Goal: Information Seeking & Learning: Learn about a topic

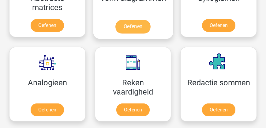
scroll to position [549, 0]
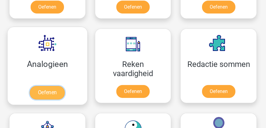
click at [48, 94] on link "Oefenen" at bounding box center [47, 92] width 35 height 13
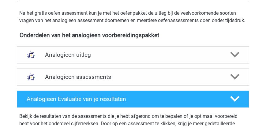
scroll to position [192, 0]
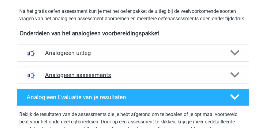
click at [89, 78] on h4 "Analogieen assessments" at bounding box center [133, 74] width 176 height 7
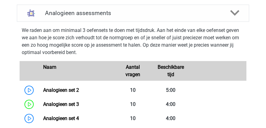
scroll to position [227, 0]
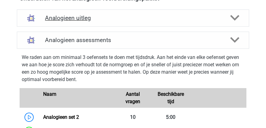
click at [78, 21] on h4 "Analogieen uitleg" at bounding box center [133, 17] width 176 height 7
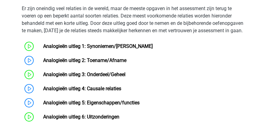
scroll to position [349, 0]
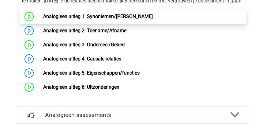
click at [96, 19] on link "Analogieën uitleg 1: Synoniemen/[PERSON_NAME]" at bounding box center [98, 16] width 110 height 6
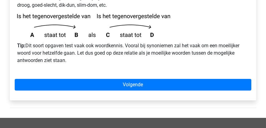
scroll to position [245, 0]
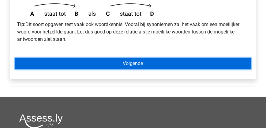
click at [106, 58] on link "Volgende" at bounding box center [133, 64] width 237 height 12
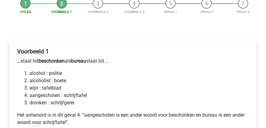
scroll to position [105, 0]
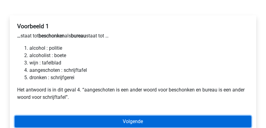
click at [129, 115] on link "Volgende" at bounding box center [133, 121] width 237 height 12
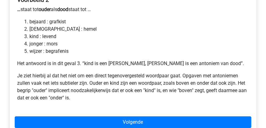
scroll to position [157, 0]
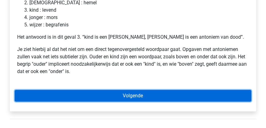
click at [123, 90] on link "Volgende" at bounding box center [133, 96] width 237 height 12
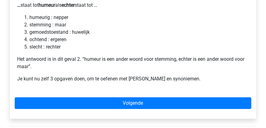
scroll to position [140, 0]
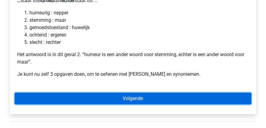
click at [126, 92] on link "Volgende" at bounding box center [133, 98] width 237 height 12
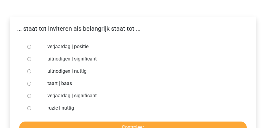
scroll to position [105, 0]
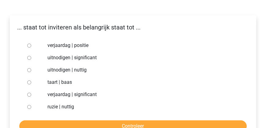
click at [29, 56] on input "uitnodigen | significant" at bounding box center [29, 58] width 4 height 4
radio input "true"
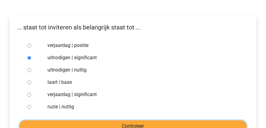
click at [104, 120] on input "Controleer" at bounding box center [132, 126] width 227 height 12
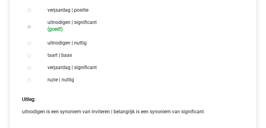
scroll to position [192, 0]
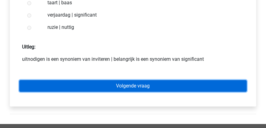
click at [115, 80] on link "Volgende vraag" at bounding box center [132, 86] width 227 height 12
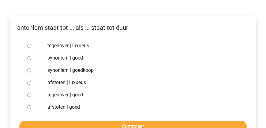
scroll to position [105, 0]
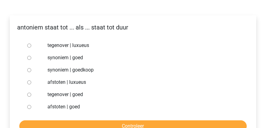
click at [28, 68] on input "synoniem | goedkoop" at bounding box center [29, 70] width 4 height 4
radio input "true"
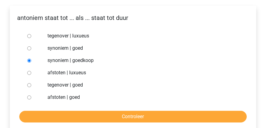
scroll to position [122, 0]
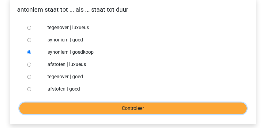
click at [107, 102] on input "Controleer" at bounding box center [132, 108] width 227 height 12
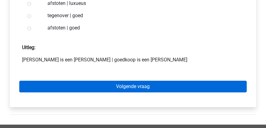
scroll to position [192, 0]
